Goal: Task Accomplishment & Management: Manage account settings

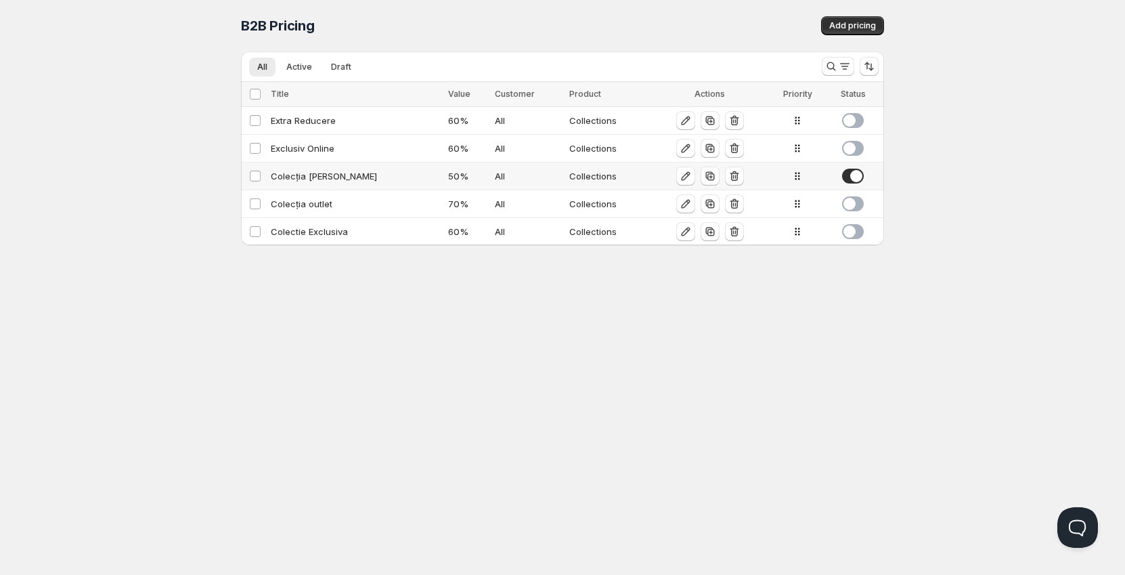
click at [319, 174] on div "Colecția [PERSON_NAME]" at bounding box center [355, 176] width 169 height 14
